Goal: Information Seeking & Learning: Find contact information

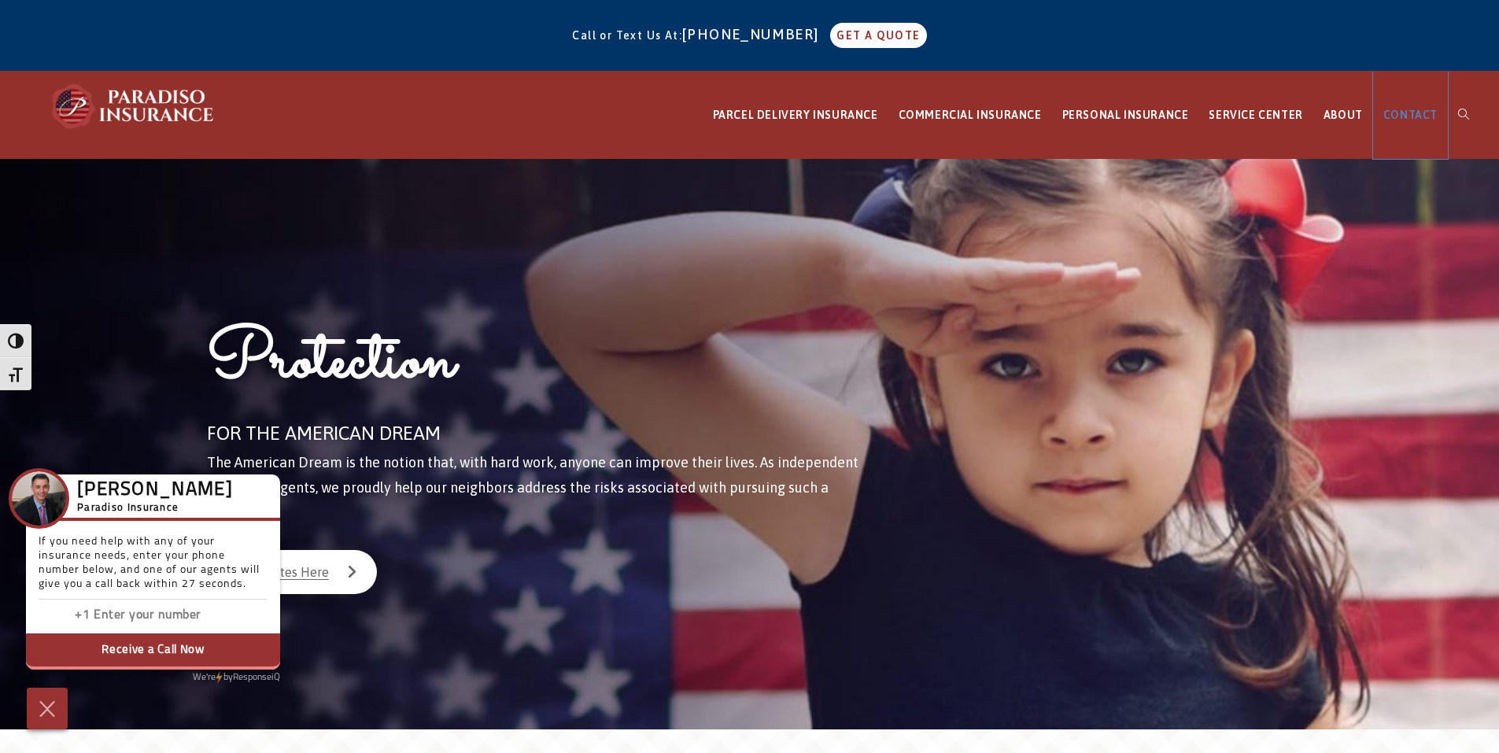
click at [1417, 112] on span "CONTACT" at bounding box center [1410, 115] width 54 height 13
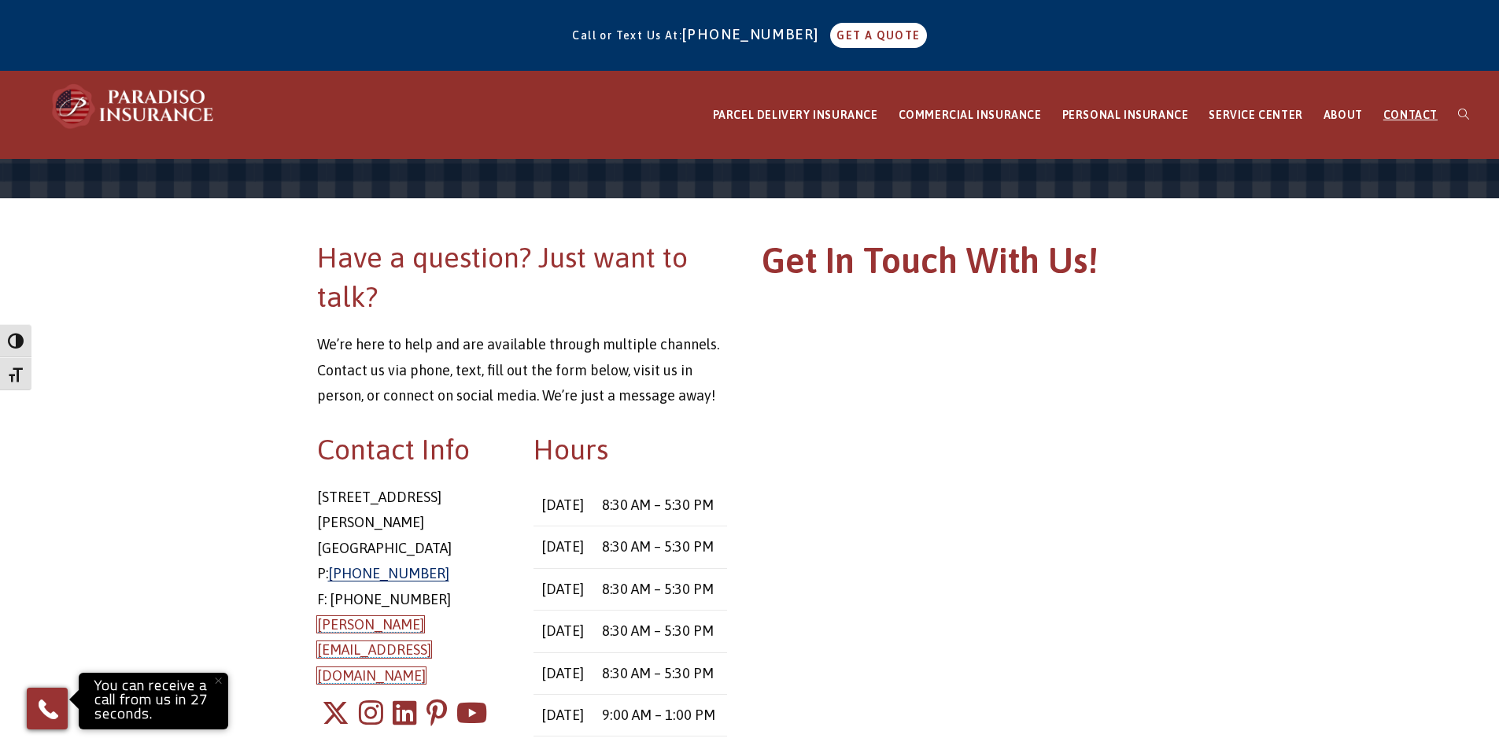
click at [367, 616] on link "[PERSON_NAME][EMAIL_ADDRESS][DOMAIN_NAME]" at bounding box center [374, 650] width 114 height 68
click at [519, 607] on div "Contact Info 8 East Main Street Stafford Springs, CT 06076 P: 860-684-5270 F: 8…" at bounding box center [413, 600] width 217 height 341
click at [513, 600] on div "Contact Info 8 East Main Street Stafford Springs, CT 06076 P: 860-684-5270 F: 8…" at bounding box center [413, 600] width 217 height 341
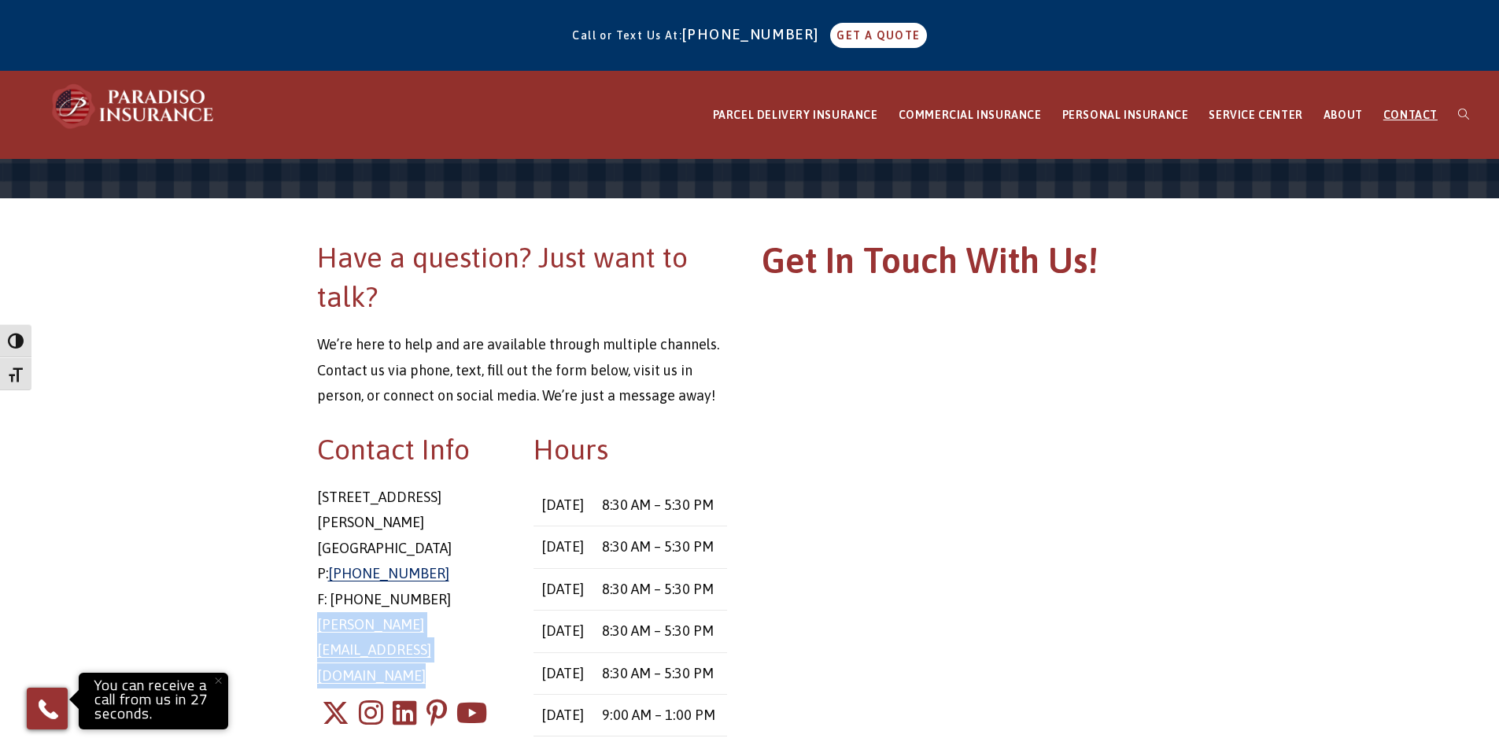
copy div "chris@paradisoinsurance.com"
